Goal: Task Accomplishment & Management: Manage account settings

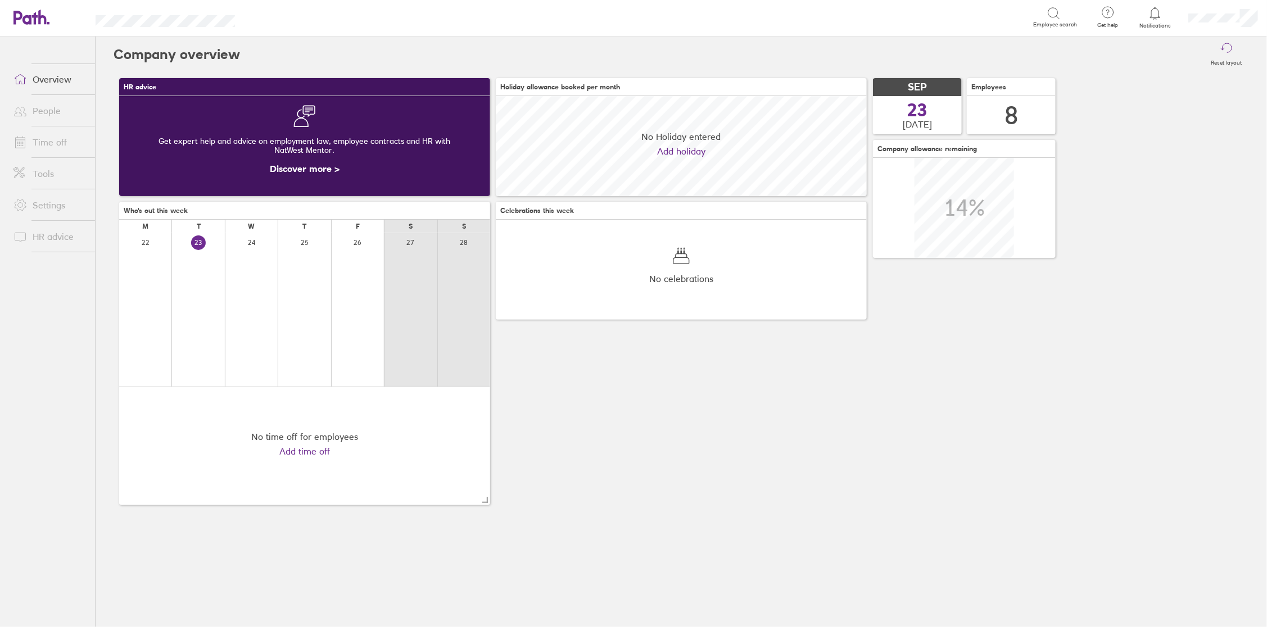
scroll to position [100, 371]
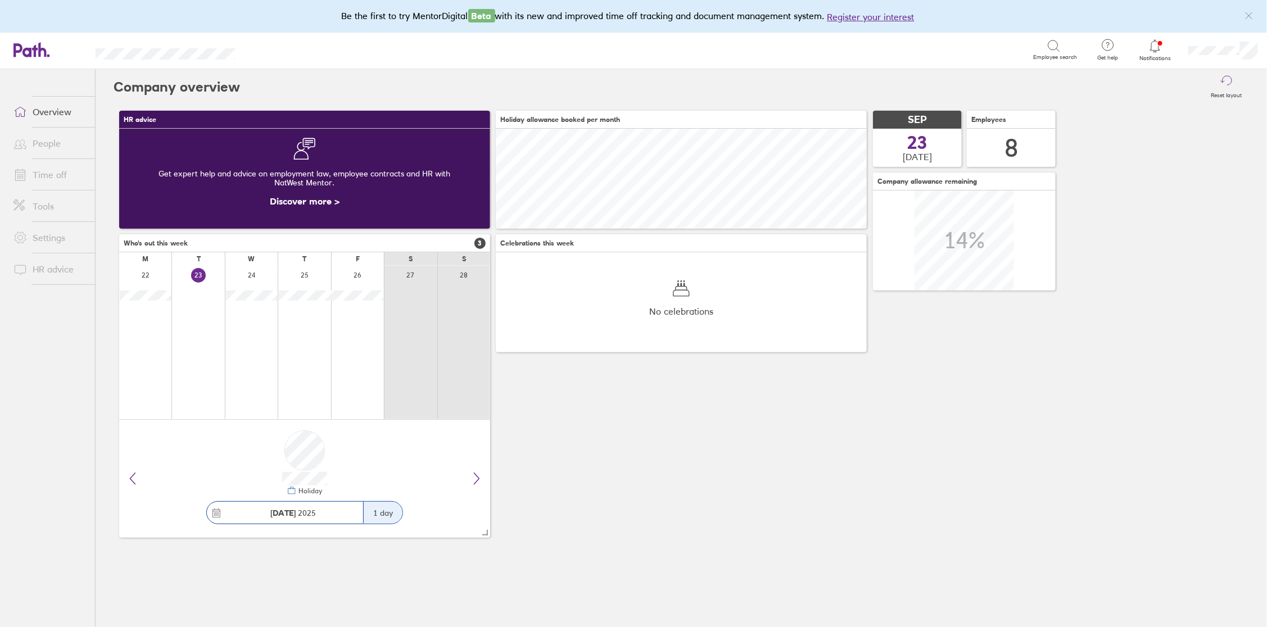
click at [1154, 49] on icon at bounding box center [1155, 45] width 13 height 13
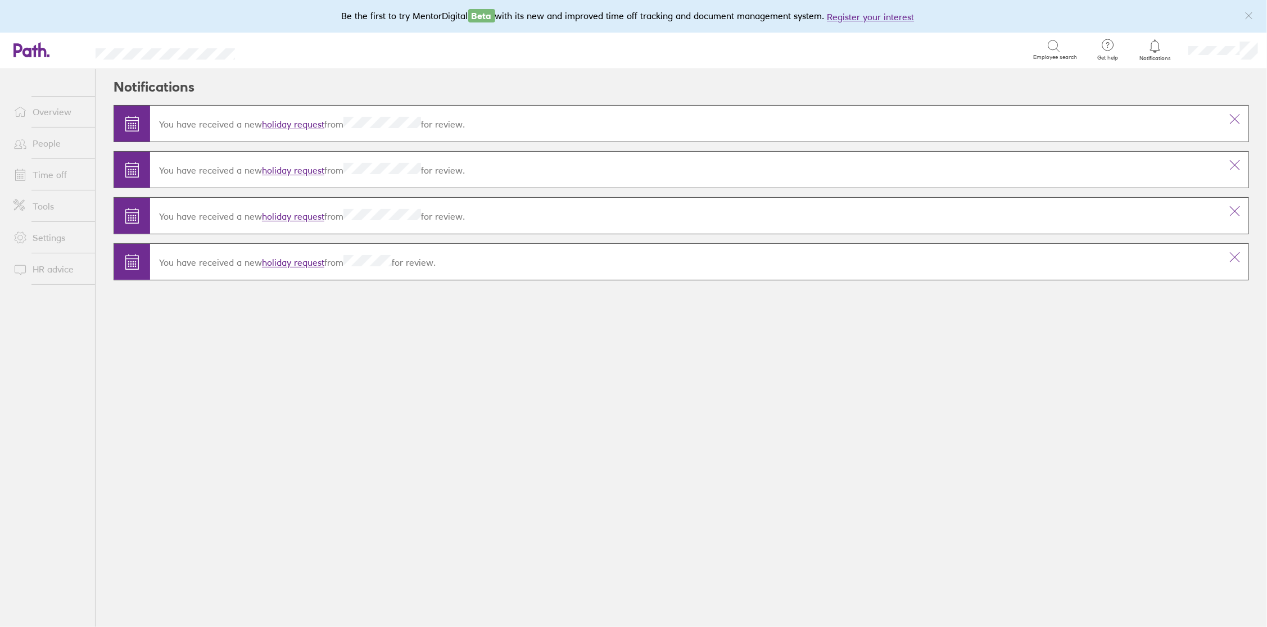
click at [306, 122] on link "holiday request" at bounding box center [293, 124] width 62 height 11
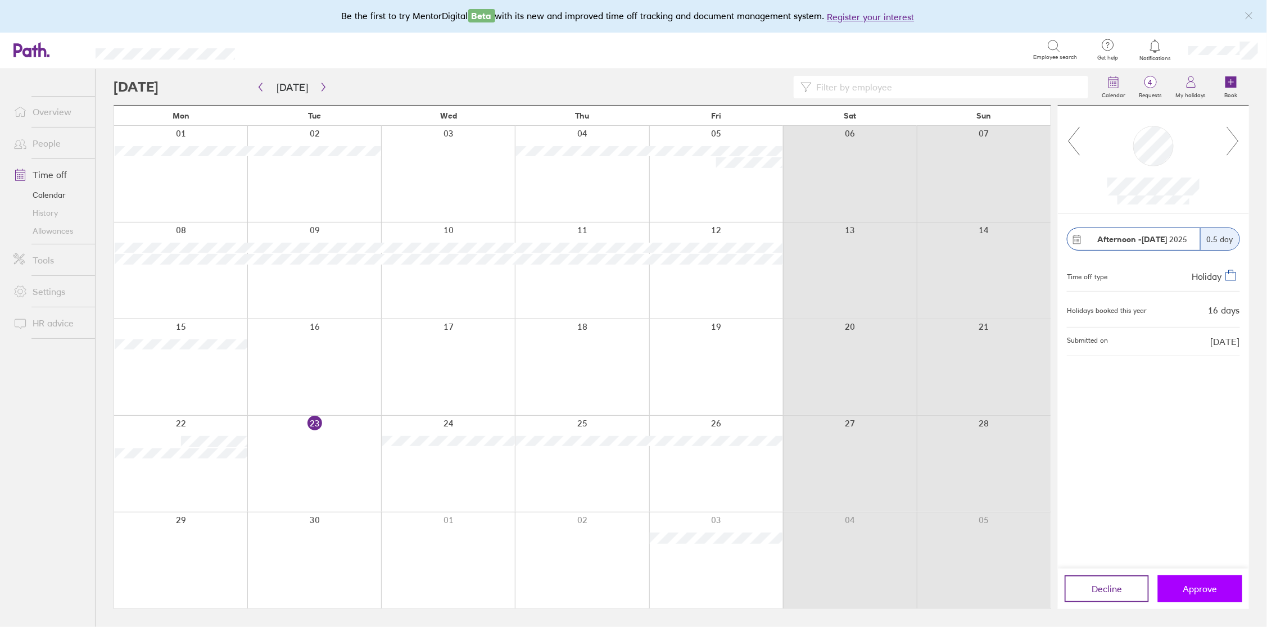
click at [1199, 592] on span "Approve" at bounding box center [1201, 589] width 34 height 10
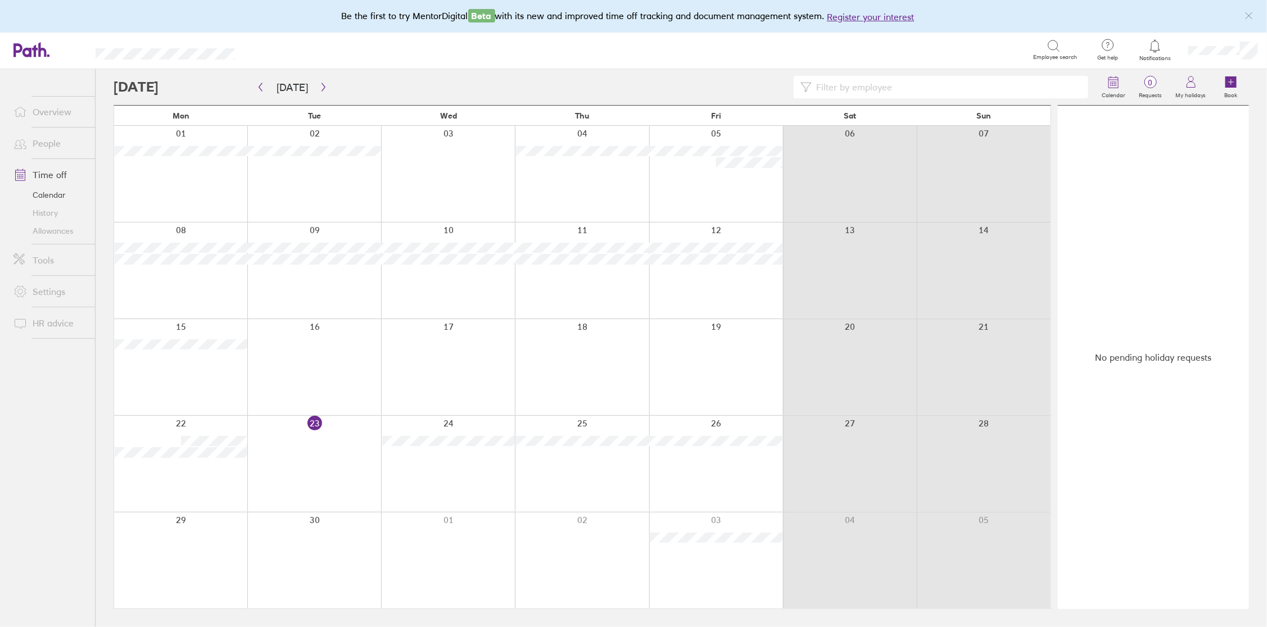
click at [1151, 48] on icon at bounding box center [1155, 45] width 13 height 13
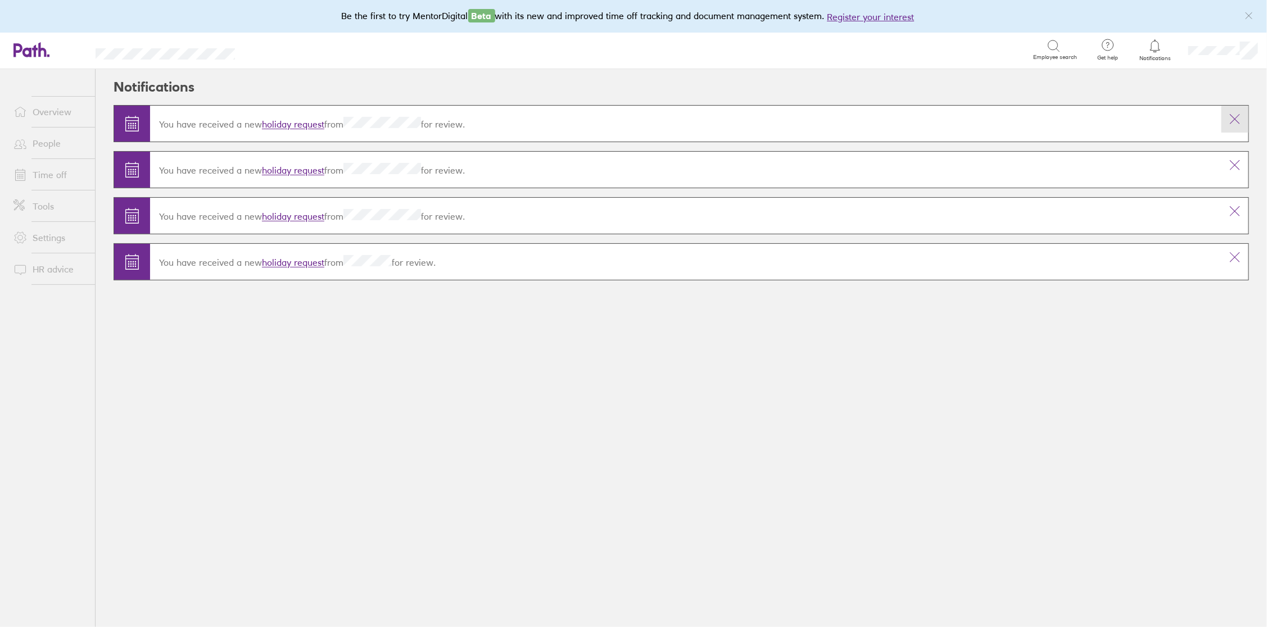
click at [1231, 119] on icon at bounding box center [1234, 118] width 13 height 13
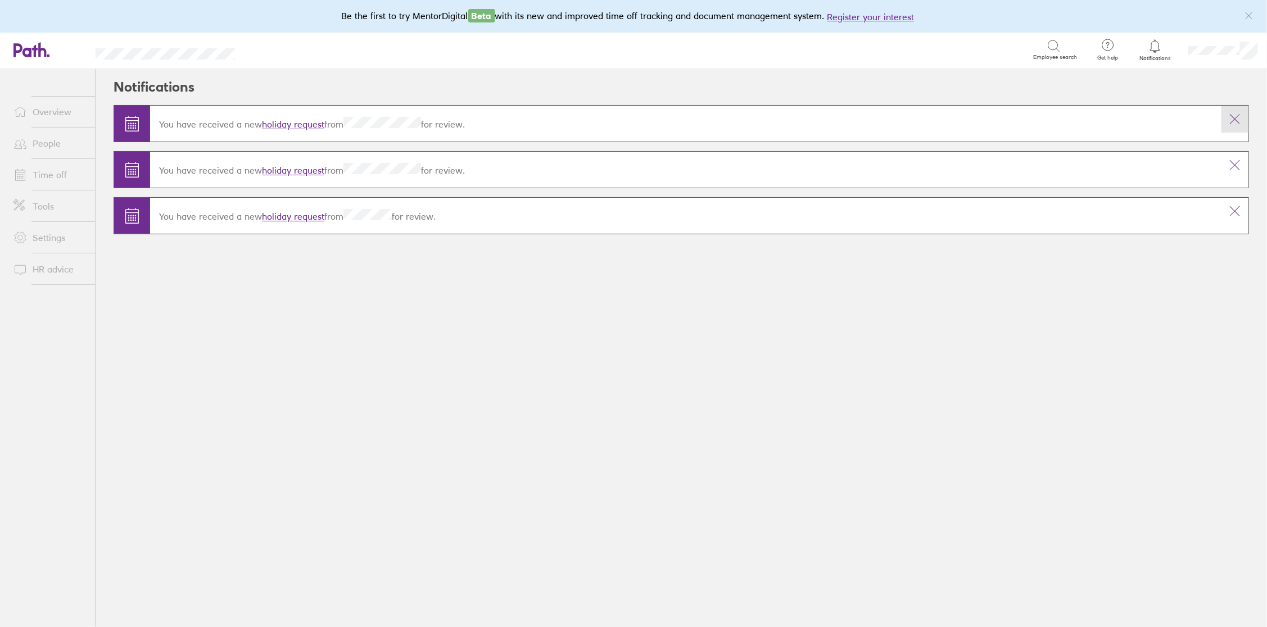
click at [1235, 119] on icon at bounding box center [1234, 118] width 13 height 13
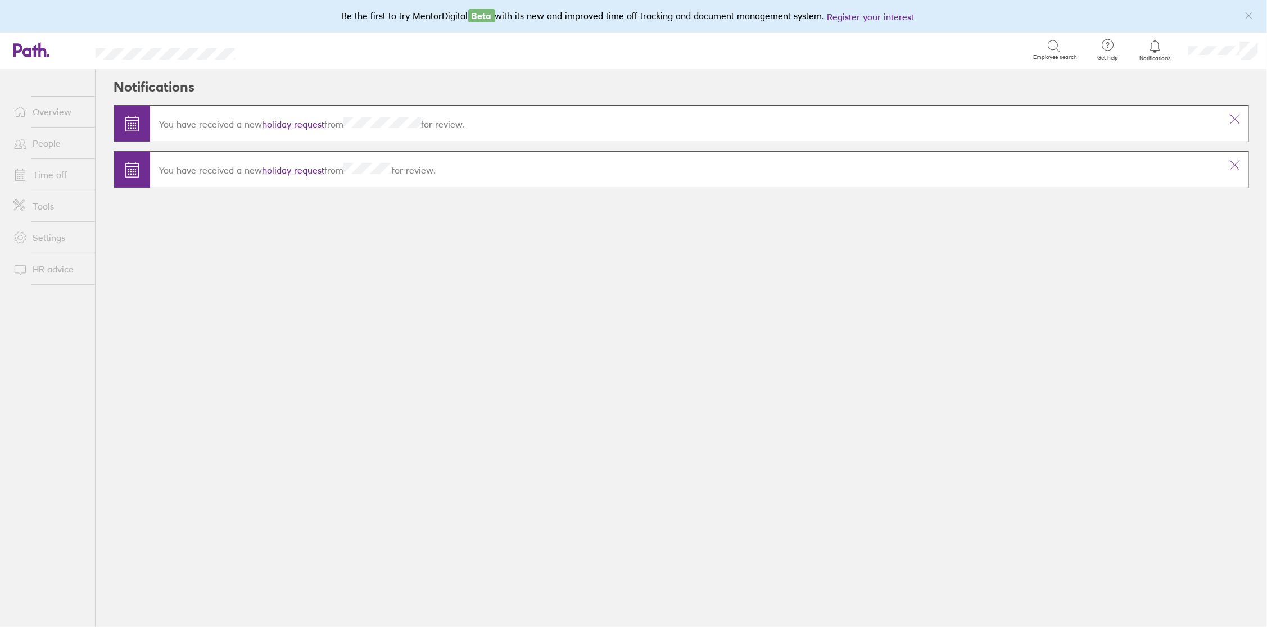
click at [1235, 119] on icon at bounding box center [1234, 118] width 13 height 13
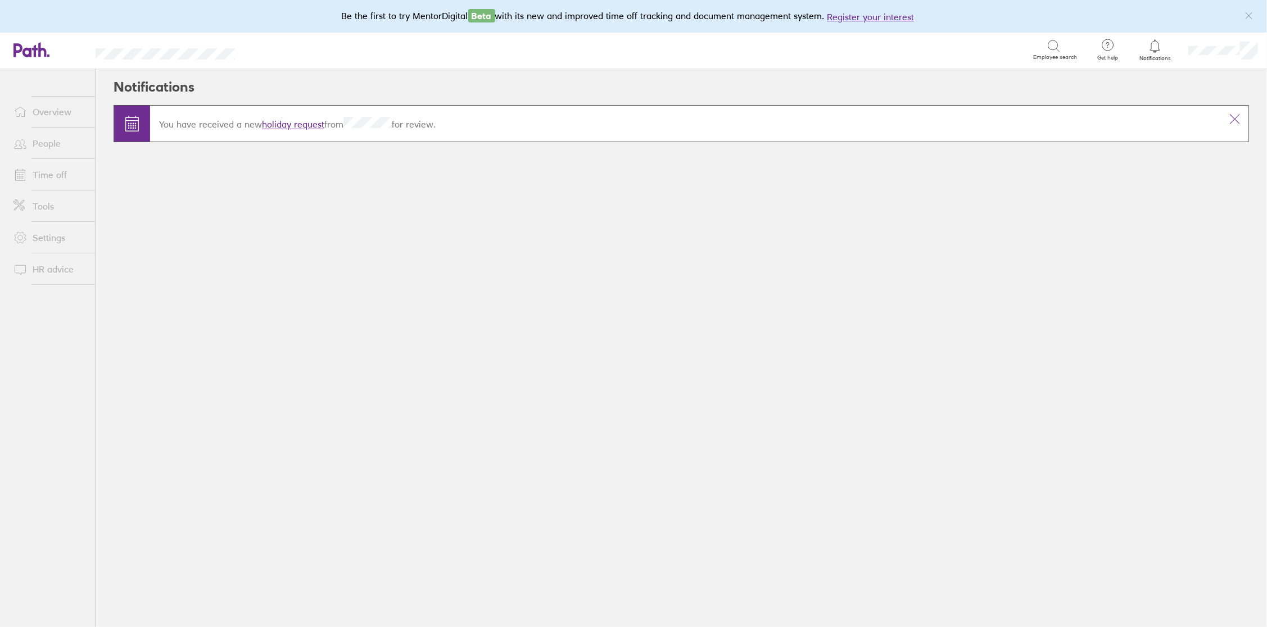
click at [1235, 119] on icon at bounding box center [1234, 118] width 13 height 13
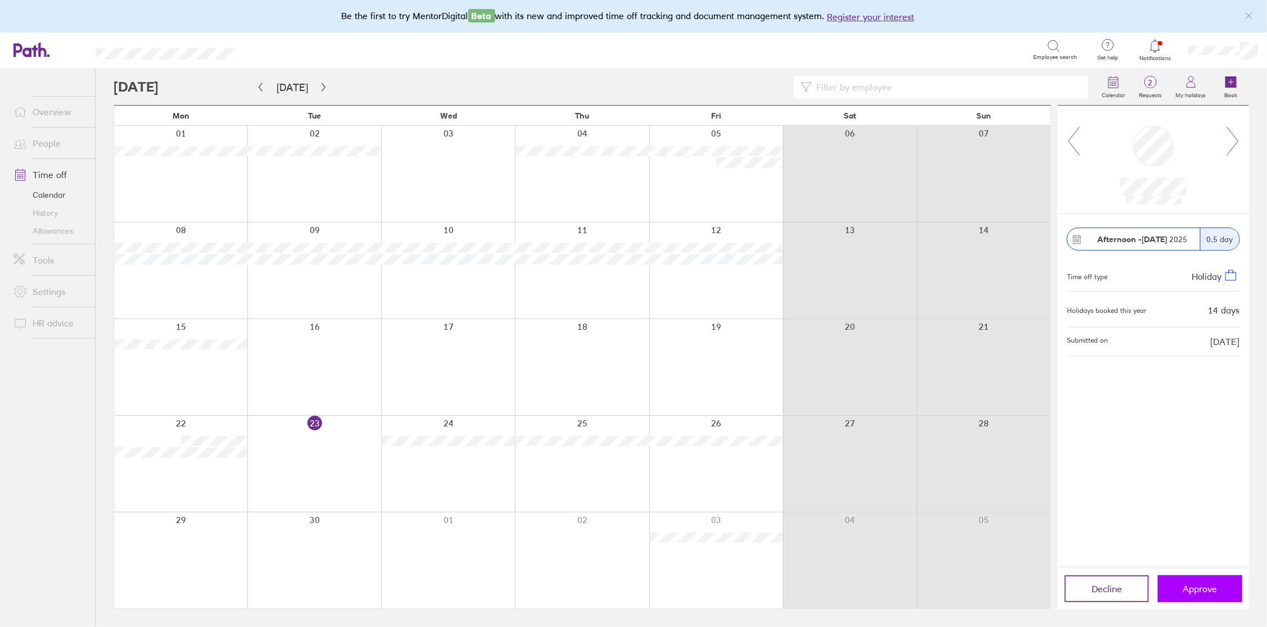
click at [1206, 587] on span "Approve" at bounding box center [1201, 589] width 34 height 10
click at [1203, 584] on span "Approve" at bounding box center [1201, 589] width 34 height 10
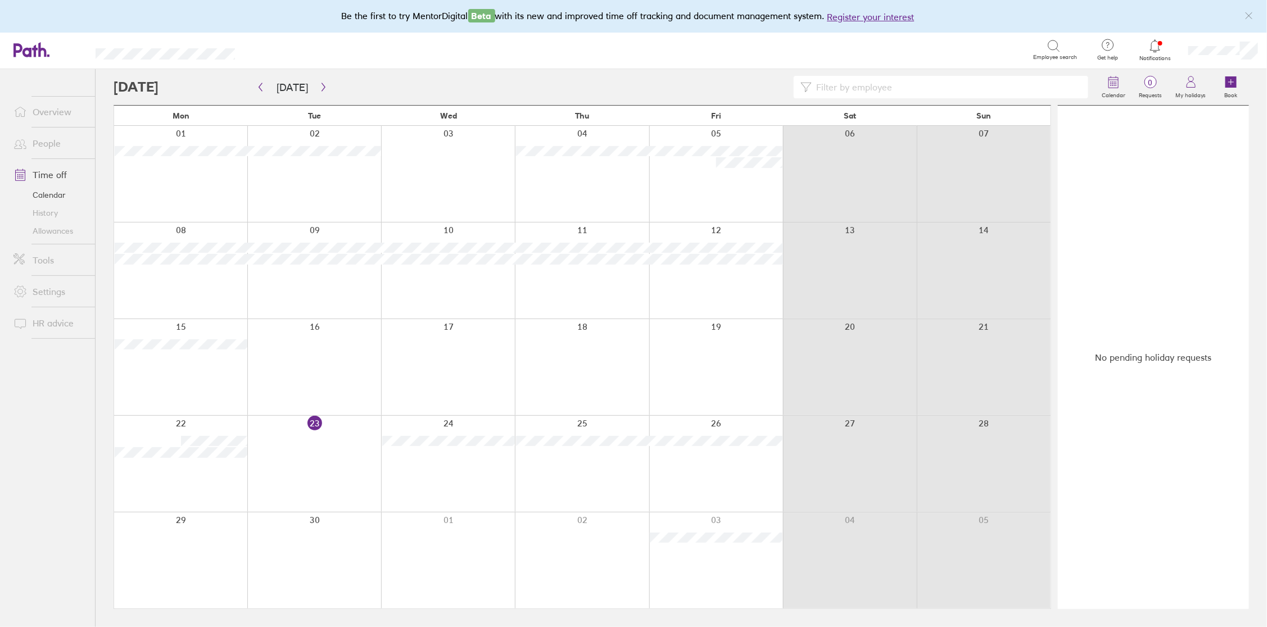
click at [1157, 51] on icon at bounding box center [1155, 45] width 13 height 13
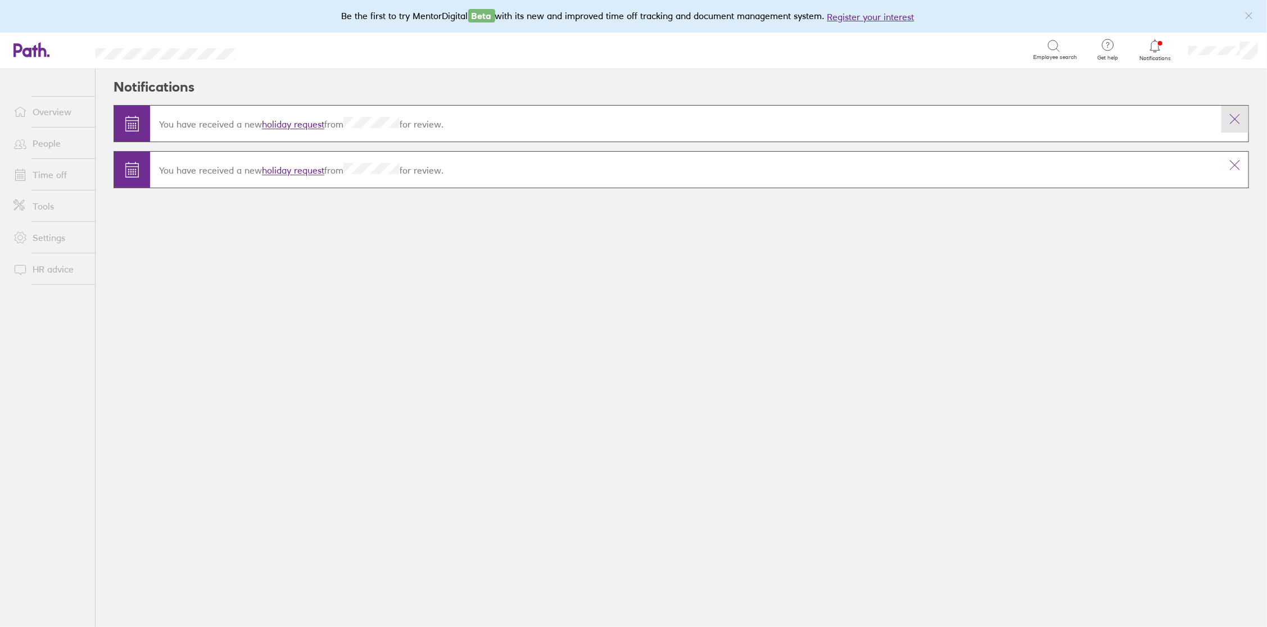
click at [1240, 120] on icon at bounding box center [1234, 118] width 13 height 13
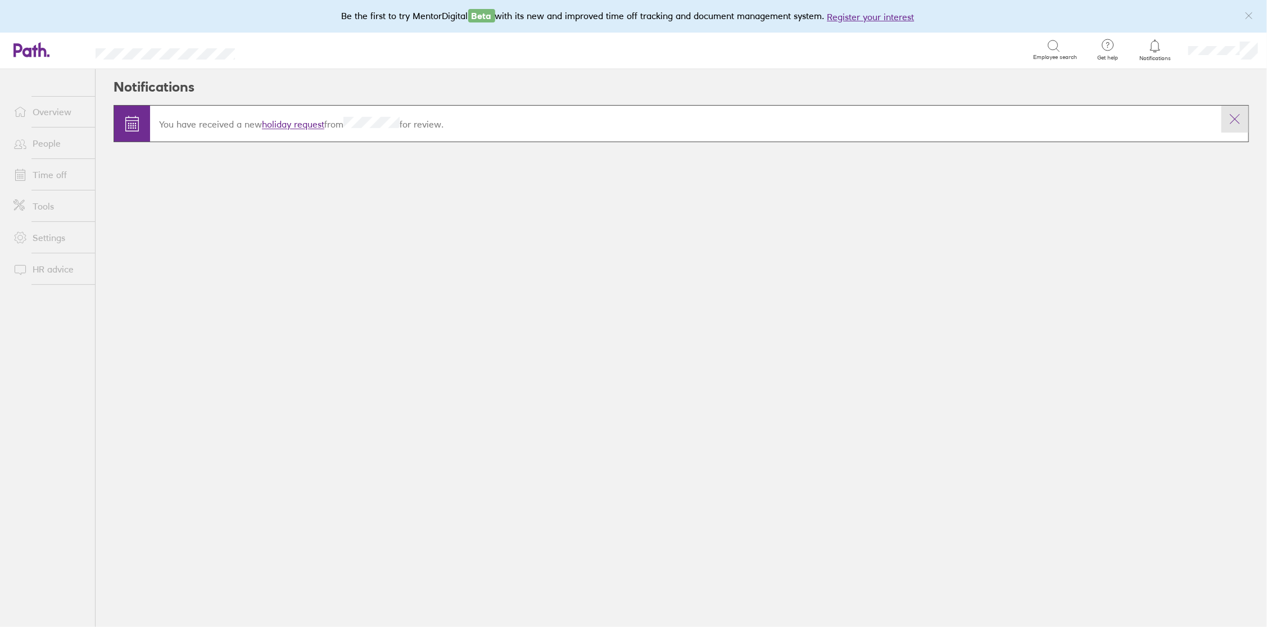
click at [1239, 121] on icon at bounding box center [1234, 118] width 13 height 13
